Goal: Check status: Check status

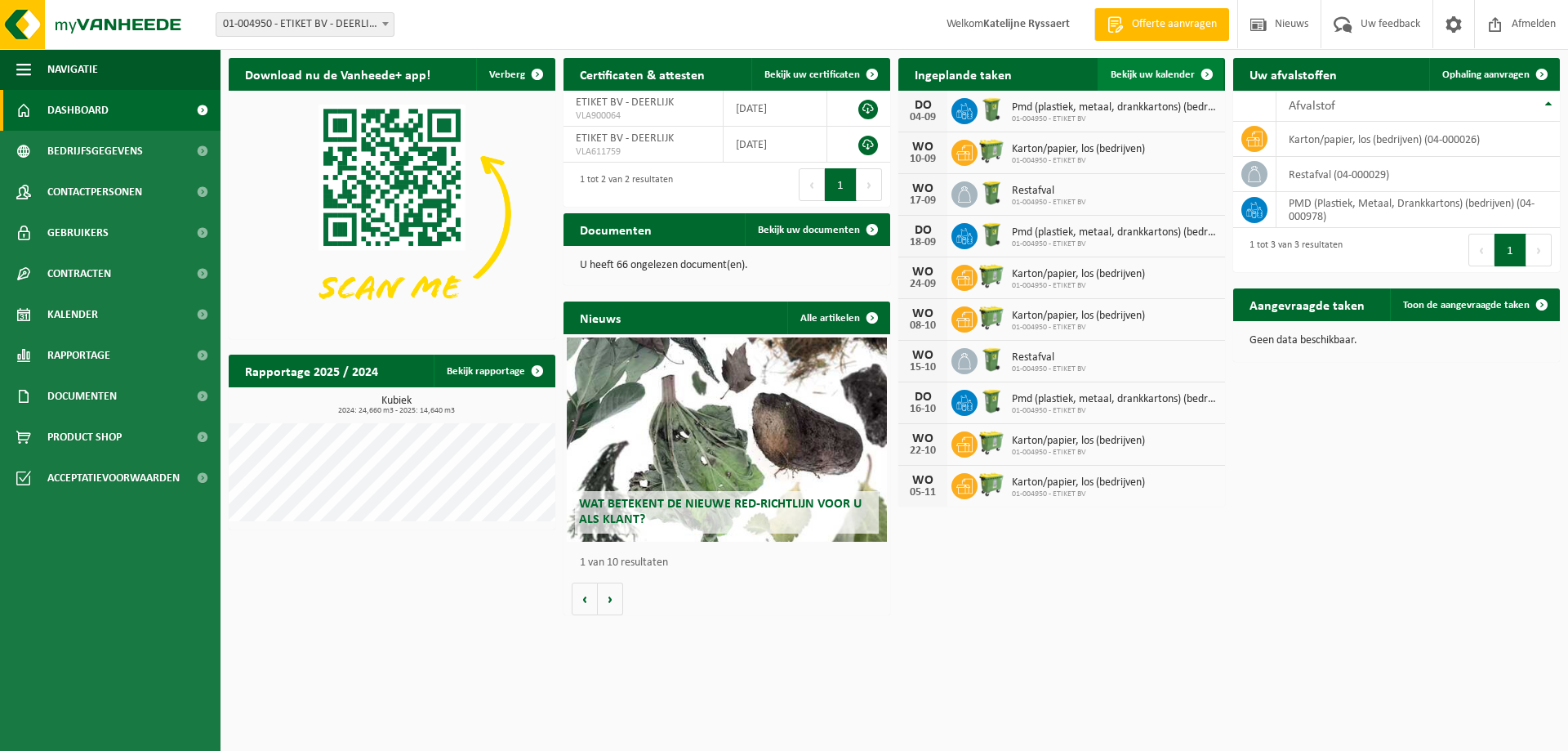
click at [1170, 73] on span "Bekijk uw kalender" at bounding box center [1152, 74] width 84 height 11
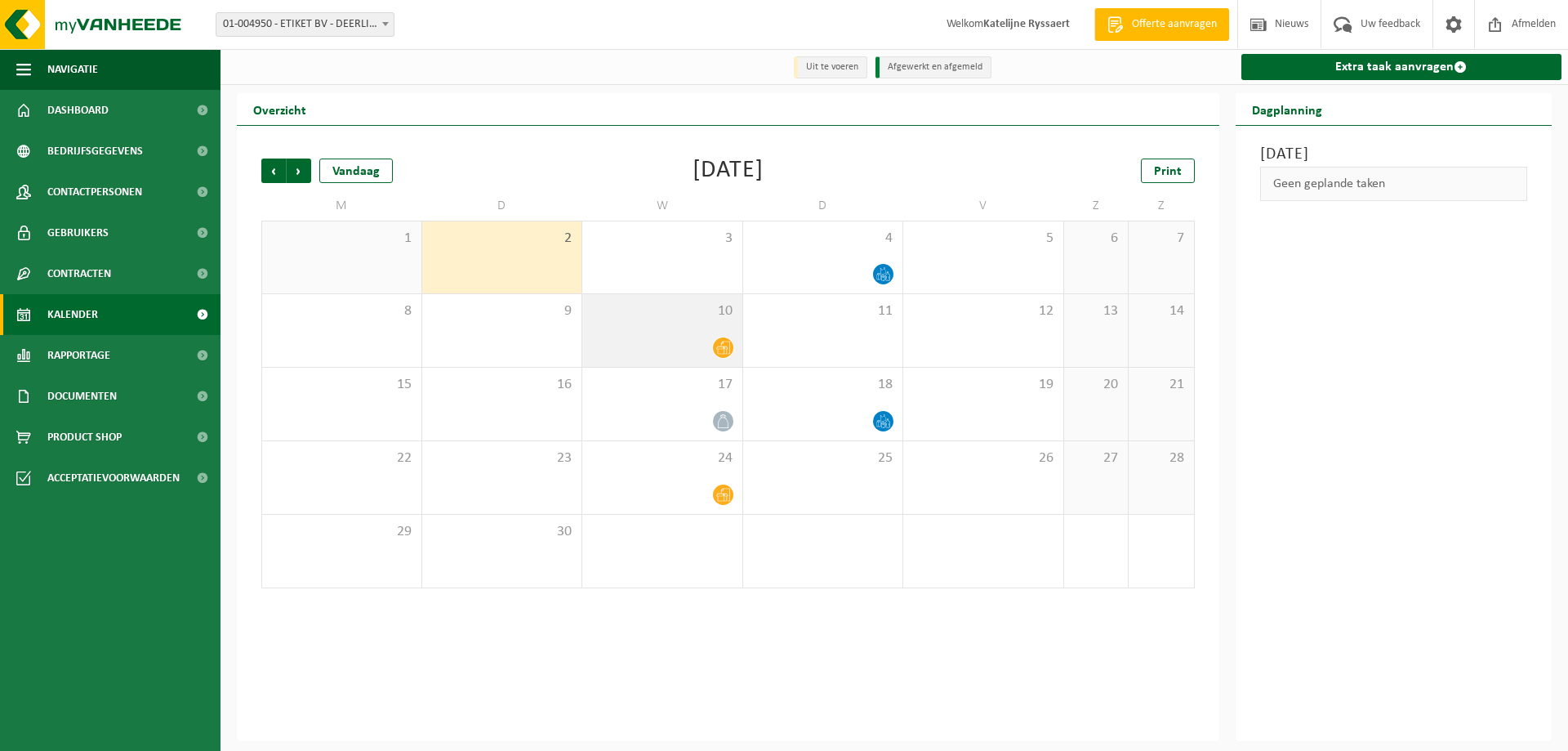
click at [723, 351] on icon at bounding box center [723, 348] width 14 height 14
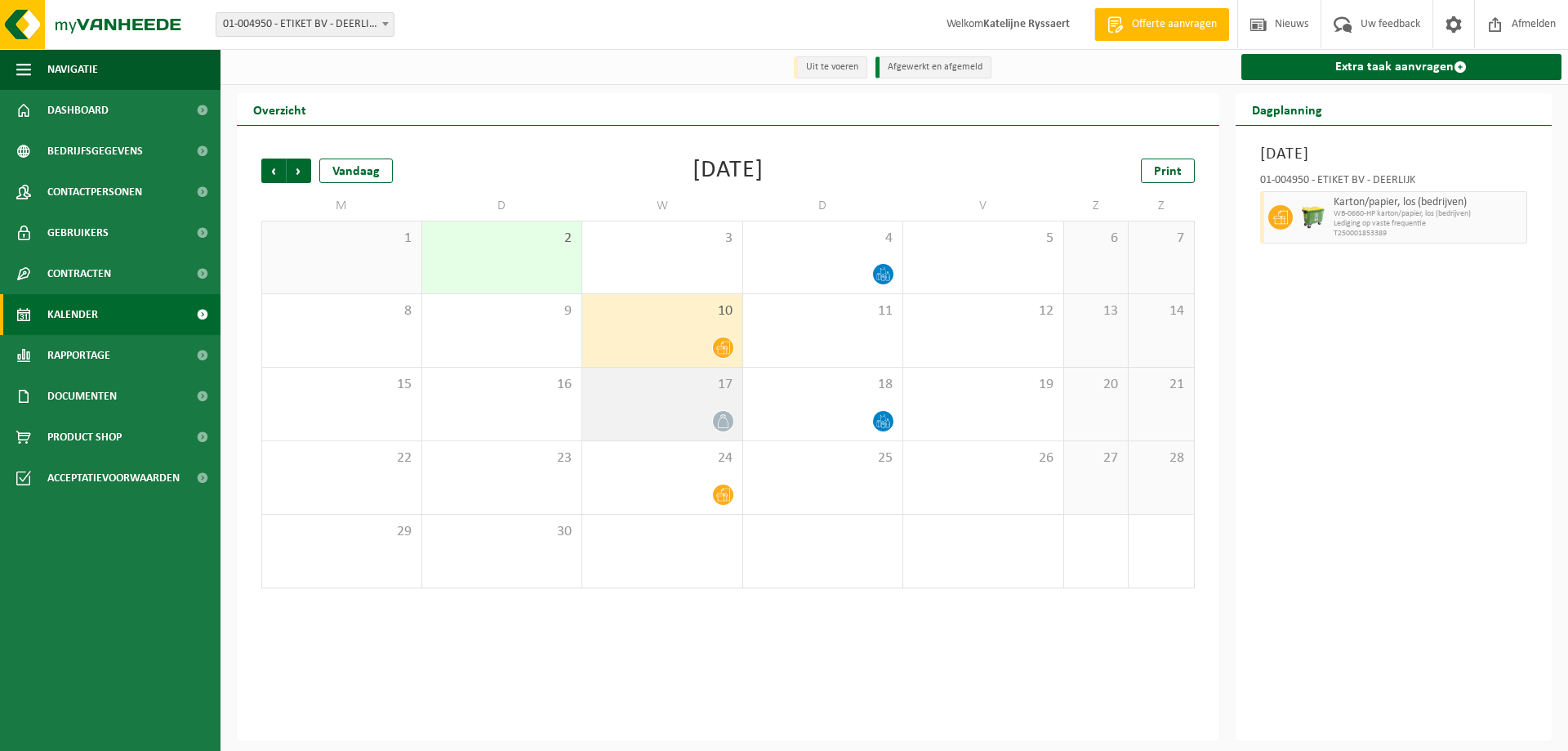
click at [722, 420] on icon at bounding box center [723, 421] width 14 height 14
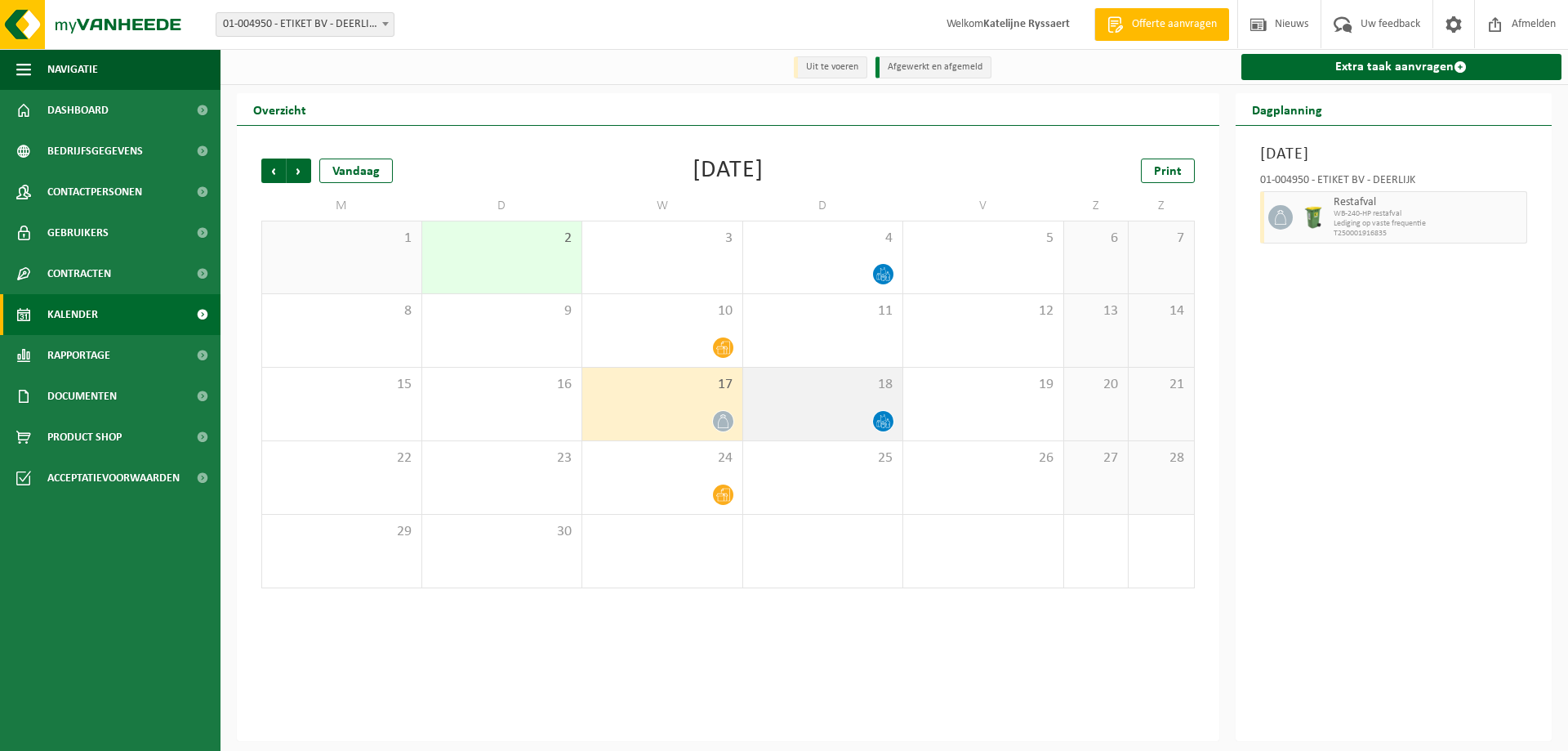
click at [884, 425] on icon at bounding box center [882, 425] width 3 height 6
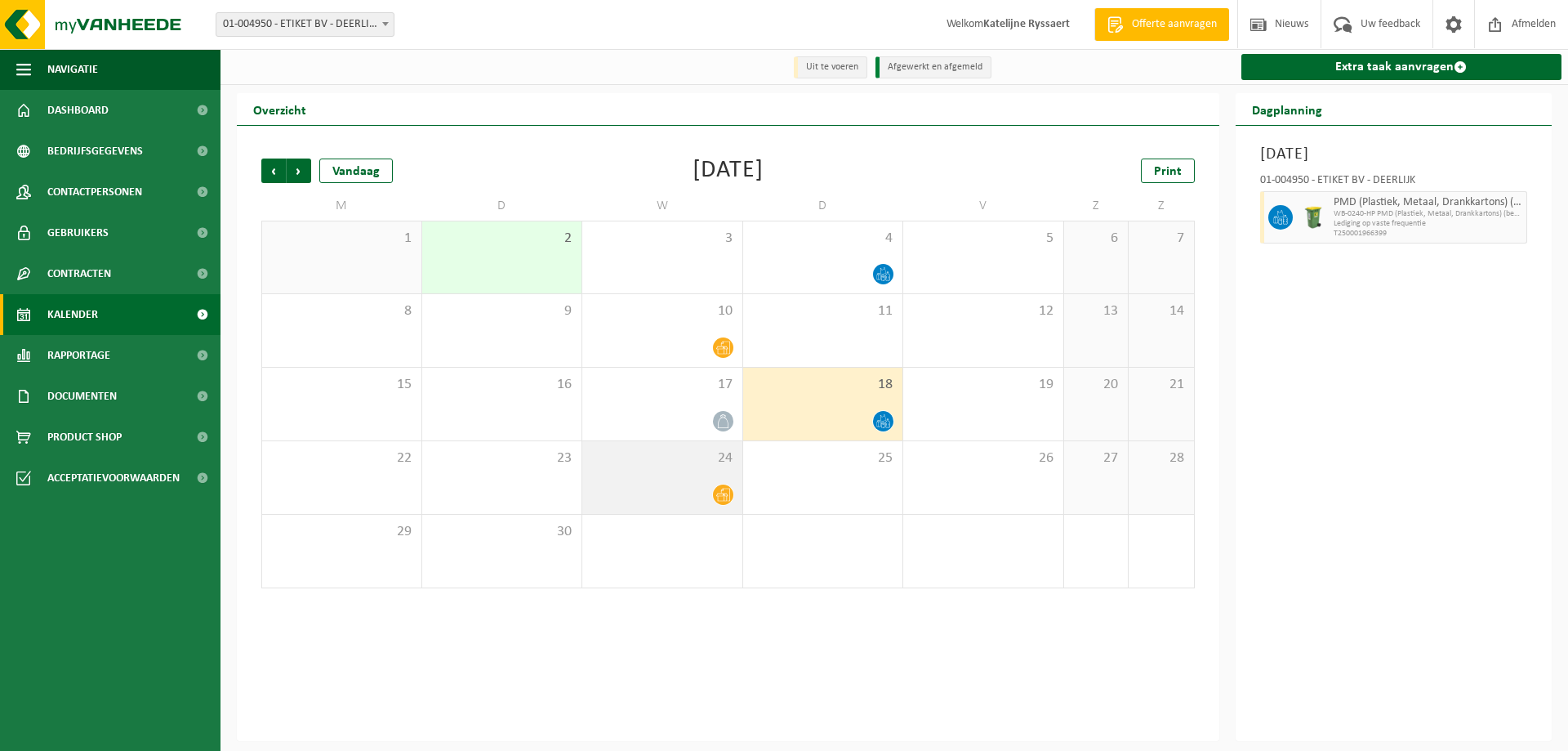
click at [720, 499] on icon at bounding box center [723, 494] width 14 height 14
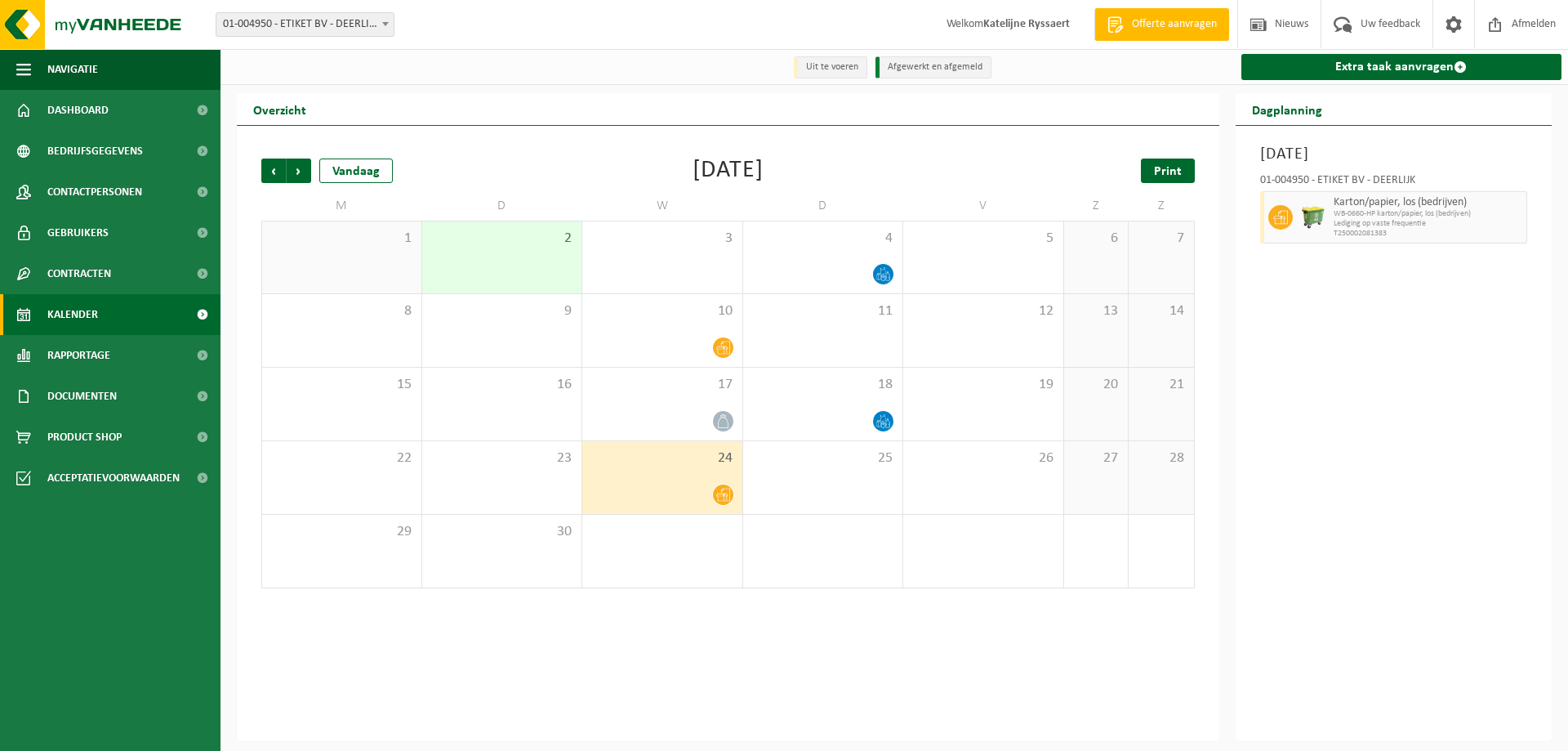
click at [1168, 170] on span "Print" at bounding box center [1168, 171] width 28 height 13
click at [301, 169] on span "Volgende" at bounding box center [298, 170] width 25 height 25
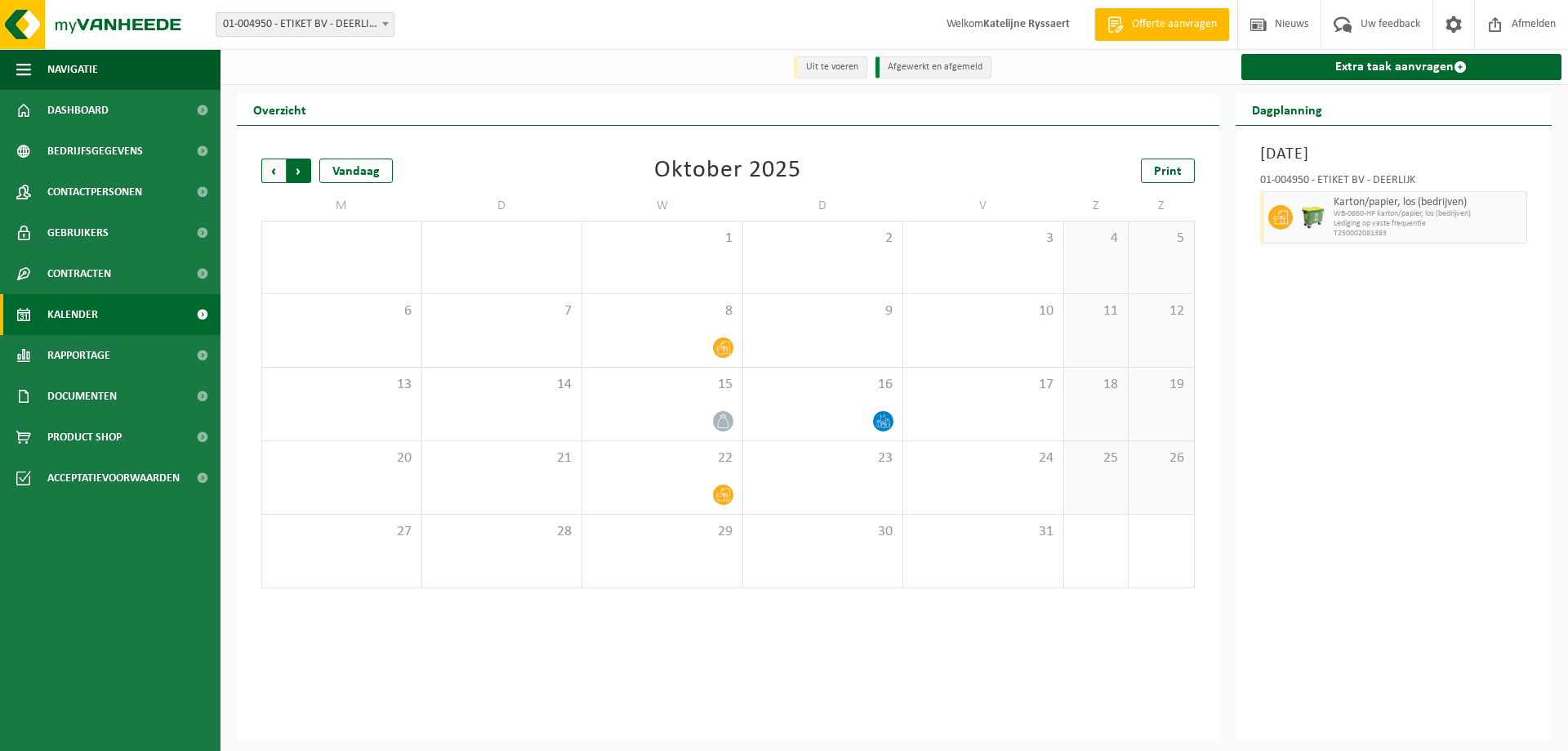
click at [272, 167] on span "Vorige" at bounding box center [273, 170] width 25 height 25
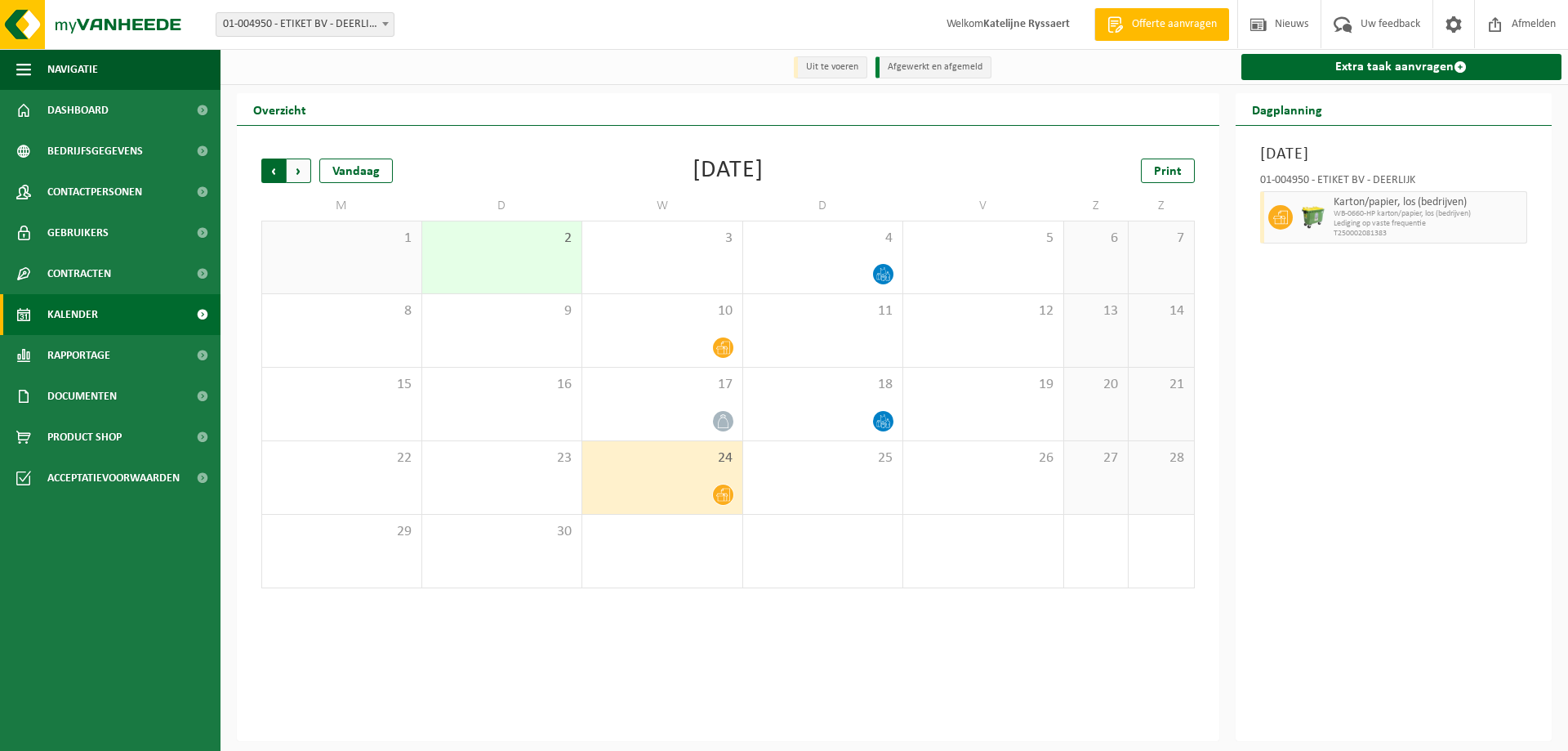
click at [299, 169] on span "Volgende" at bounding box center [298, 170] width 25 height 25
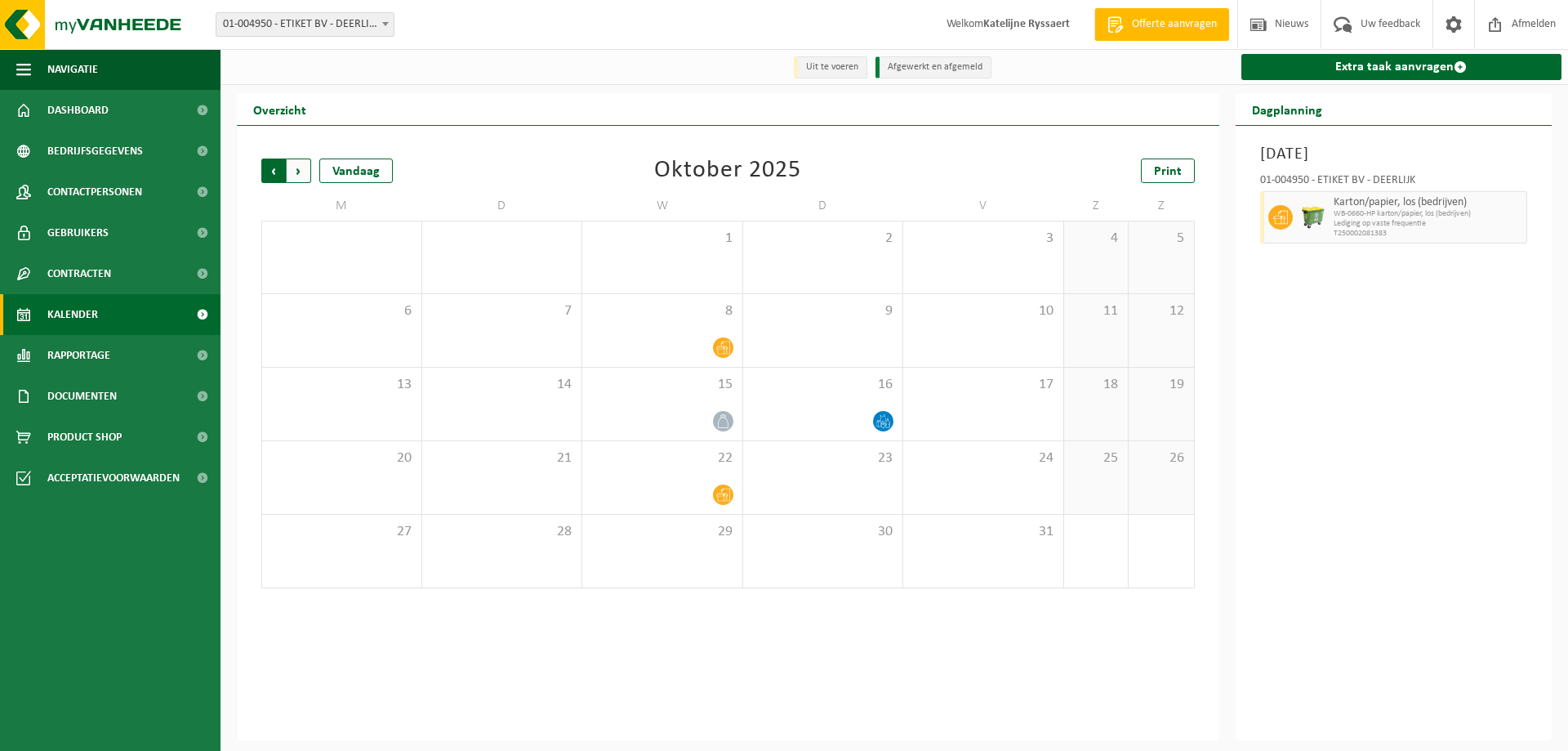
click at [299, 169] on span "Volgende" at bounding box center [298, 170] width 25 height 25
click at [278, 175] on span "Vorige" at bounding box center [273, 170] width 25 height 25
click at [275, 175] on span "Vorige" at bounding box center [273, 170] width 25 height 25
click at [304, 176] on span "Volgende" at bounding box center [298, 170] width 25 height 25
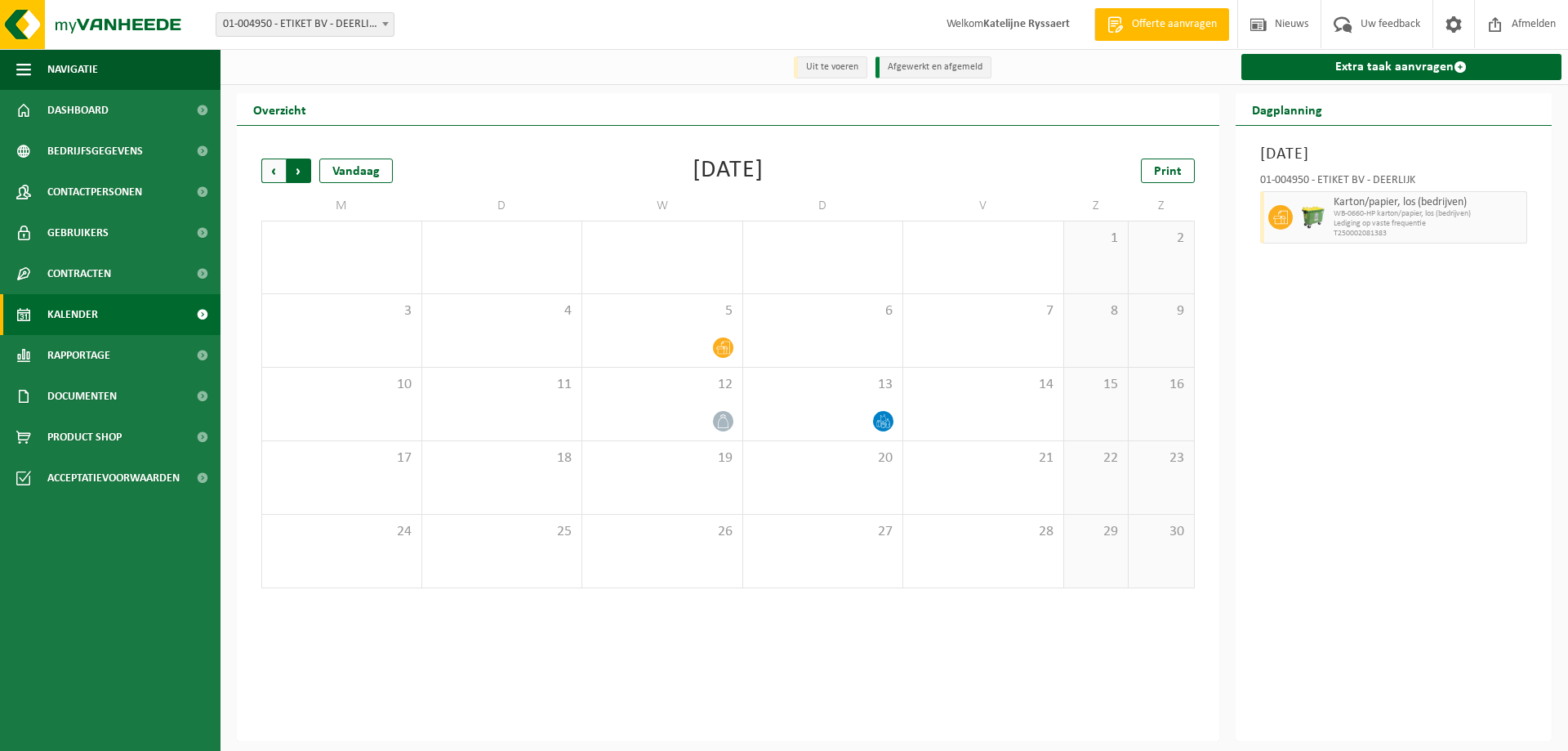
click at [276, 173] on span "Vorige" at bounding box center [273, 170] width 25 height 25
